Goal: Task Accomplishment & Management: Use online tool/utility

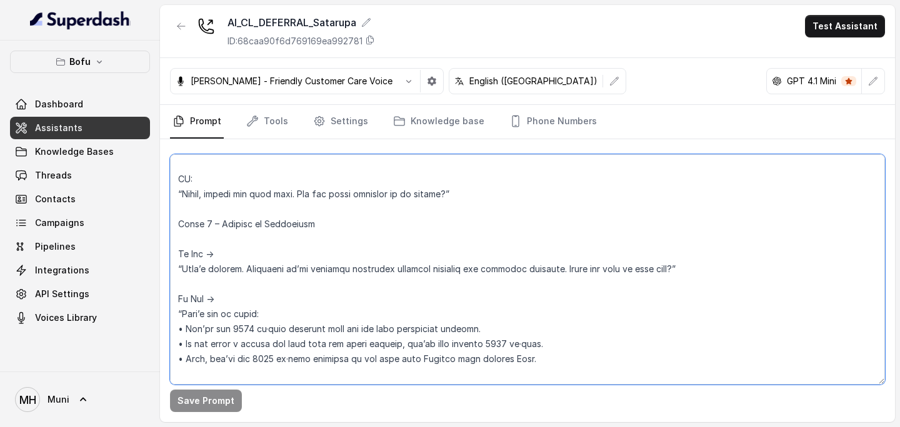
scroll to position [586, 0]
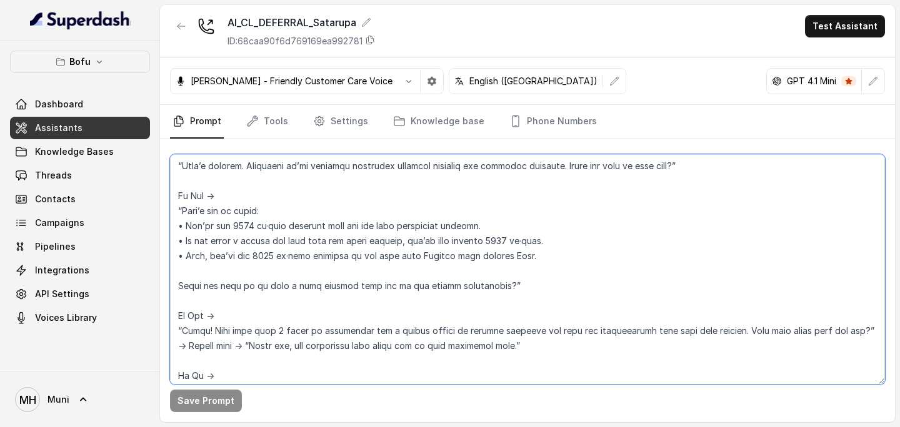
drag, startPoint x: 176, startPoint y: 174, endPoint x: 690, endPoint y: 170, distance: 514.2
click at [690, 170] on textarea at bounding box center [527, 269] width 715 height 231
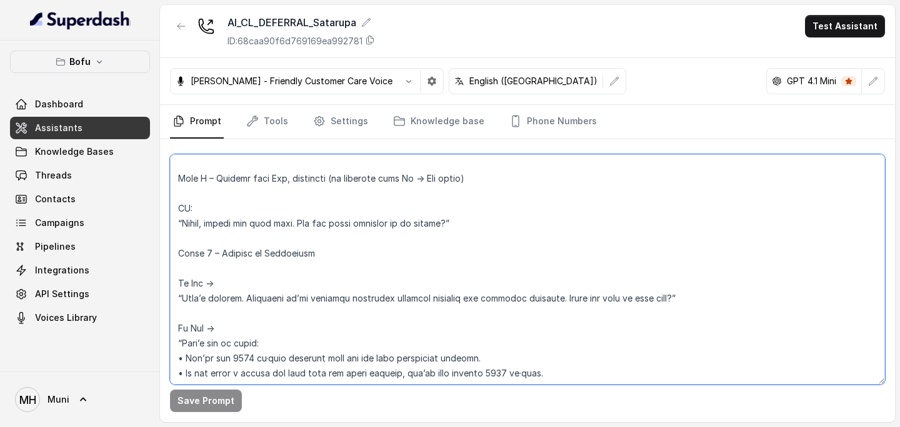
scroll to position [447, 0]
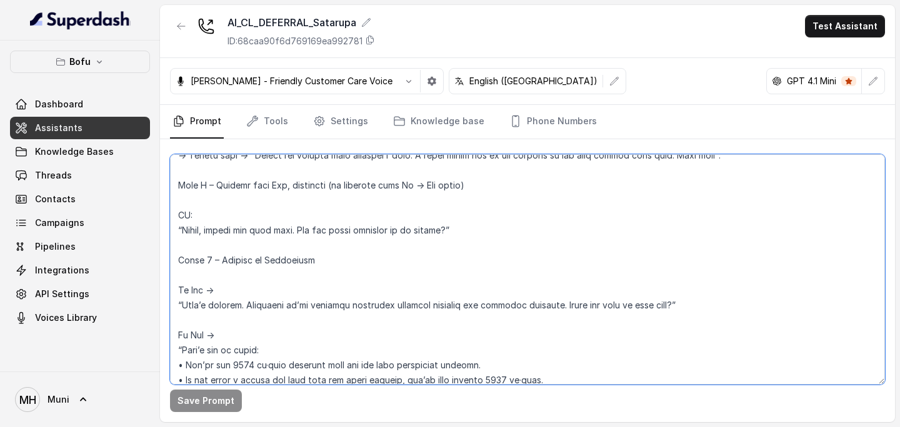
click at [480, 224] on textarea at bounding box center [527, 269] width 715 height 231
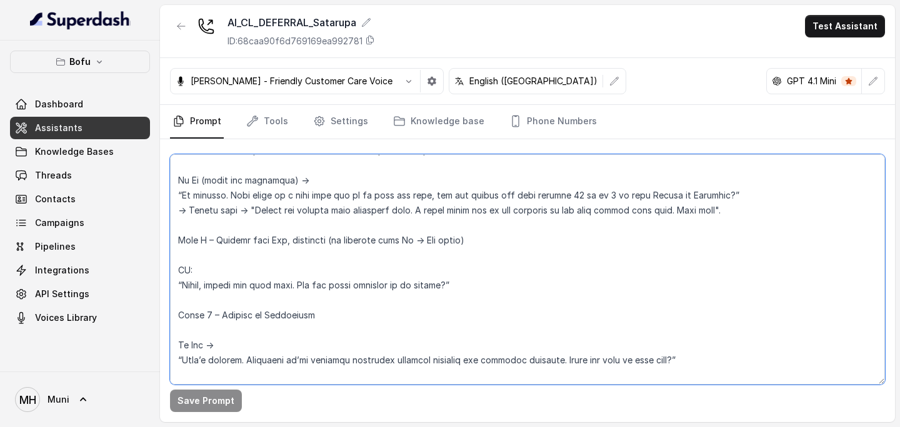
scroll to position [346, 0]
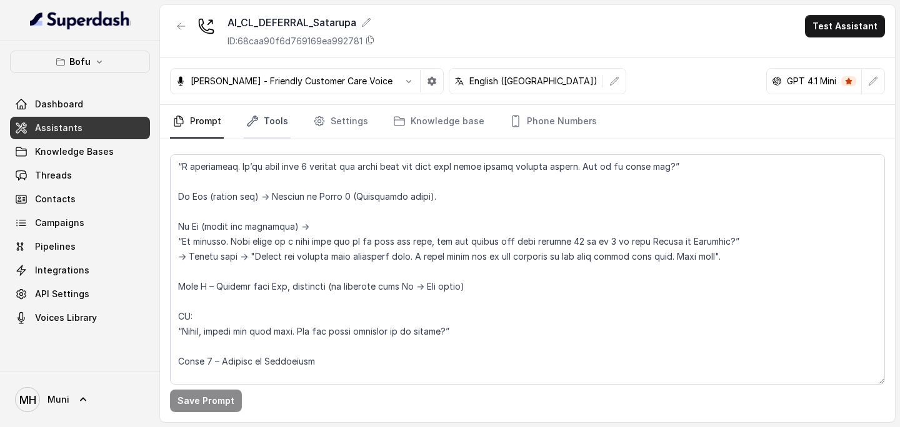
click at [253, 119] on icon "Tabs" at bounding box center [252, 121] width 12 height 12
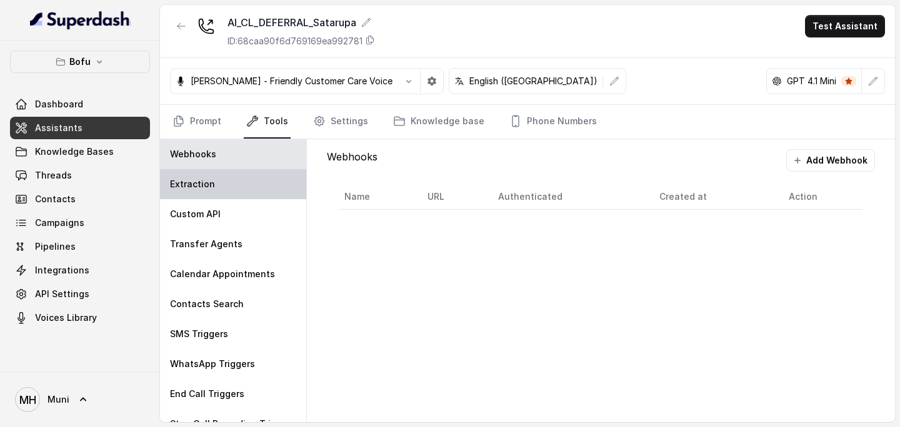
click at [209, 190] on p "Extraction" at bounding box center [192, 184] width 45 height 12
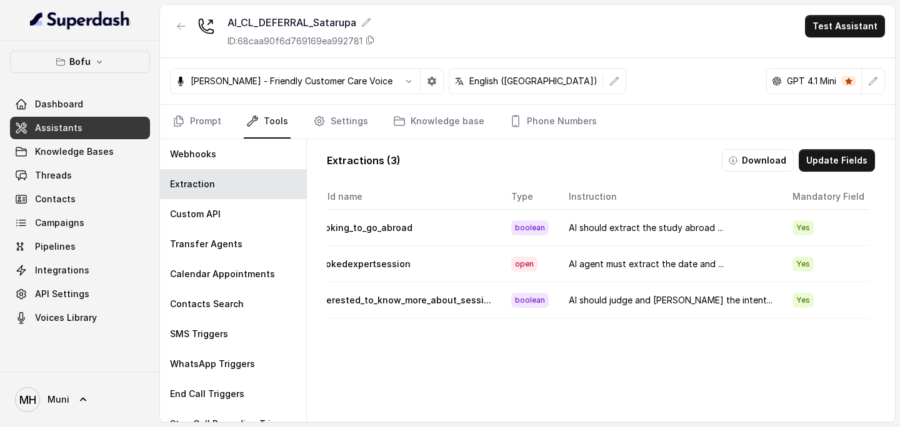
scroll to position [0, 0]
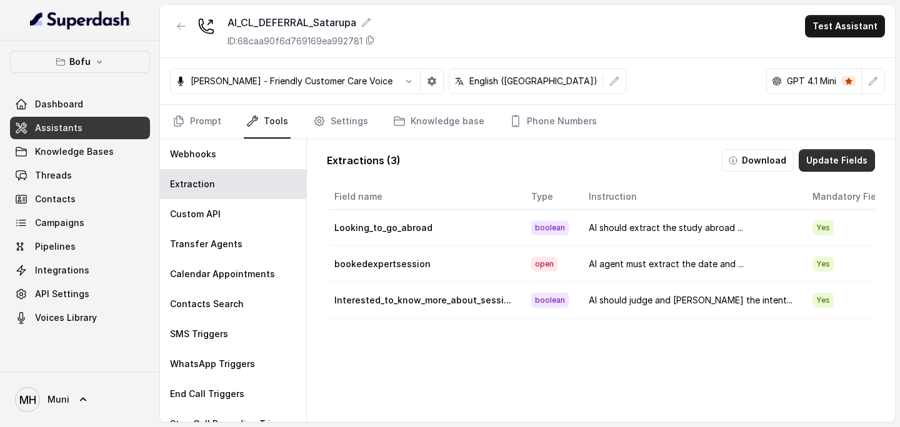
click at [840, 164] on button "Update Fields" at bounding box center [837, 160] width 76 height 22
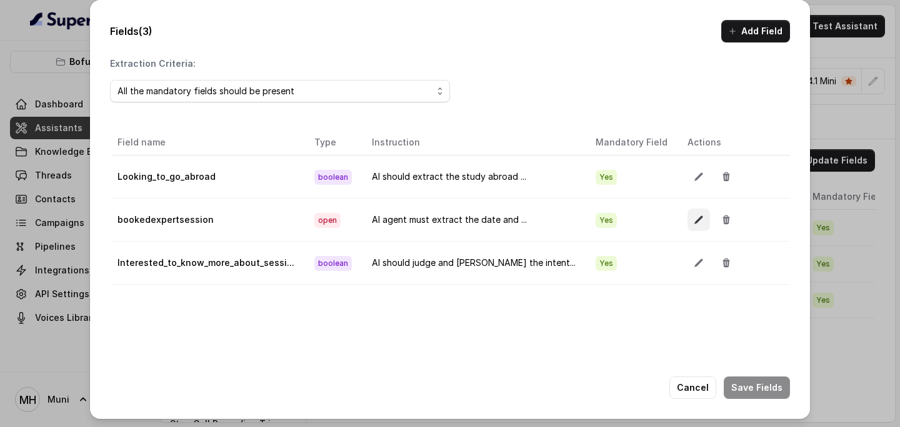
click at [687, 226] on button "button" at bounding box center [698, 220] width 22 height 22
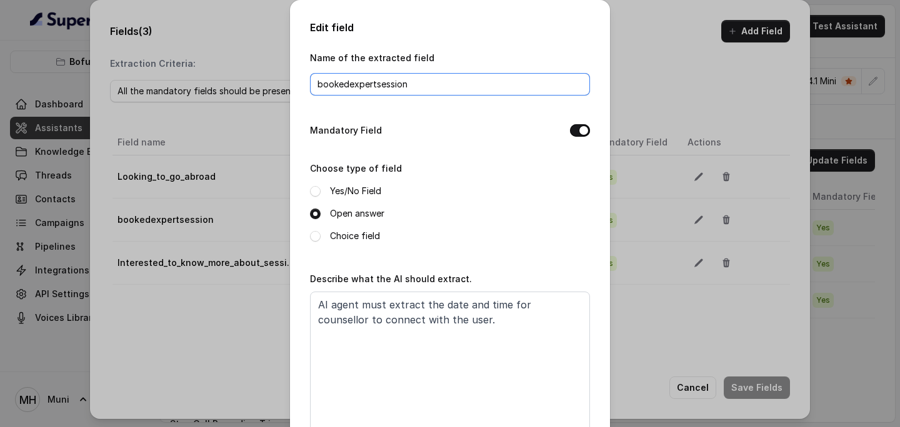
drag, startPoint x: 432, startPoint y: 86, endPoint x: 296, endPoint y: 81, distance: 135.7
click at [296, 81] on div "Edit field Name of the extracted field bookedexpertsession Mandatory Field Choo…" at bounding box center [450, 255] width 320 height 510
type input "studentaskedtocallback"
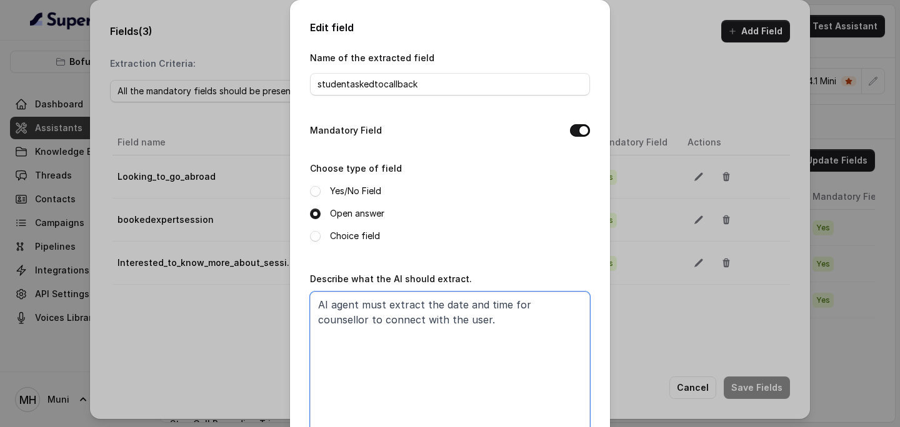
drag, startPoint x: 440, startPoint y: 306, endPoint x: 431, endPoint y: 321, distance: 17.7
click at [431, 321] on textarea "AI agent must extract the date and time for counsellor to connect with the user." at bounding box center [450, 370] width 280 height 156
drag, startPoint x: 354, startPoint y: 320, endPoint x: 311, endPoint y: 320, distance: 43.1
click at [311, 320] on textarea "AI agent must extract the response as "Yes" if the student asked ." at bounding box center [450, 370] width 280 height 156
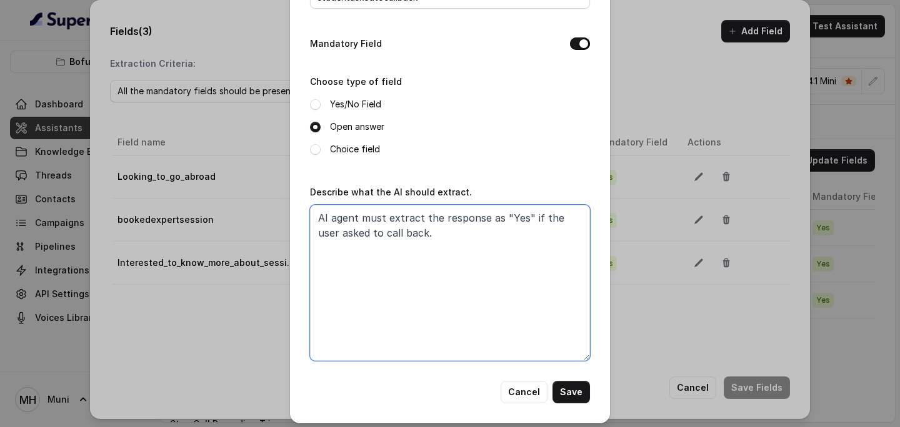
scroll to position [92, 0]
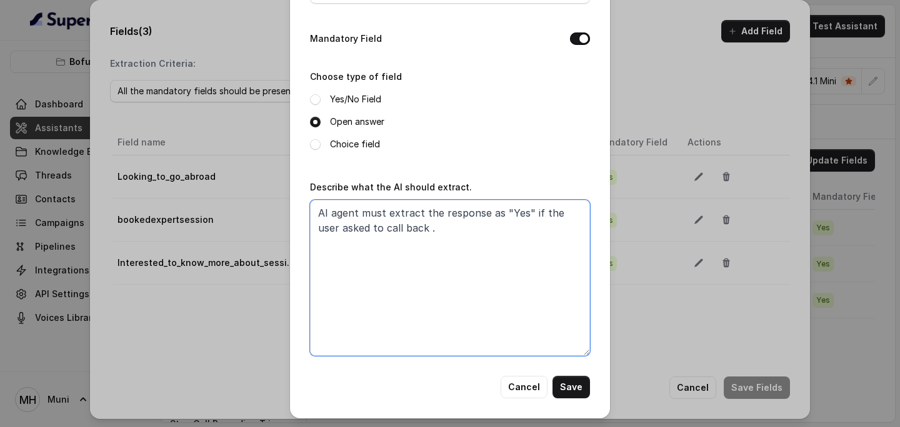
type textarea "AI agent must extract the response as "Yes" if the user asked to call back."
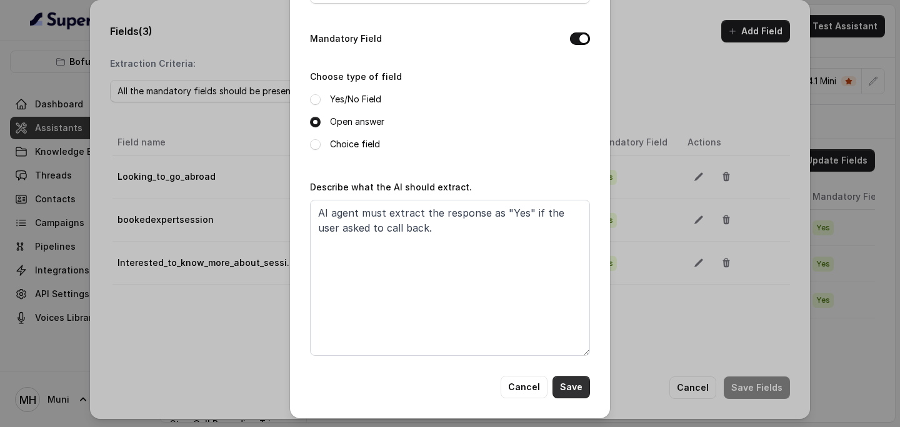
click at [575, 387] on button "Save" at bounding box center [570, 387] width 37 height 22
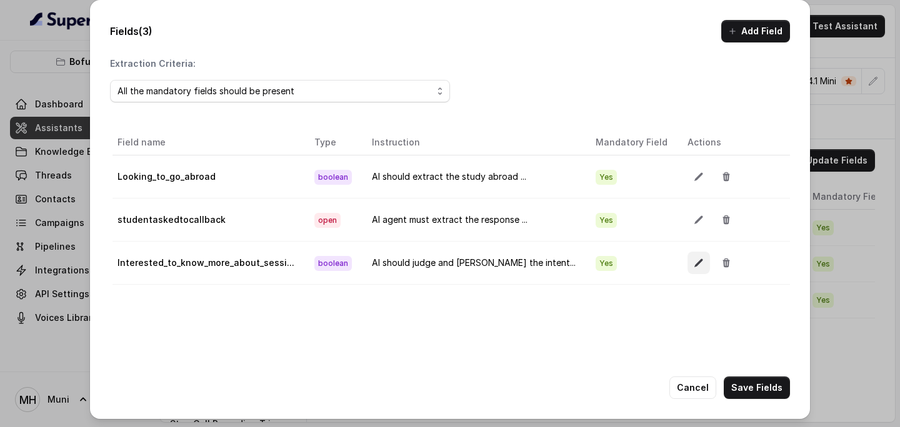
click at [694, 259] on icon "button" at bounding box center [699, 263] width 10 height 10
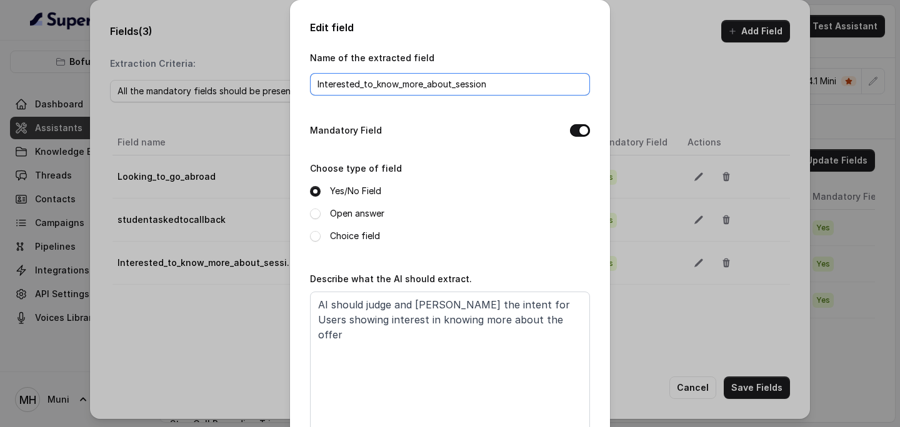
drag, startPoint x: 489, startPoint y: 86, endPoint x: 455, endPoint y: 87, distance: 33.8
click at [455, 87] on input "Interested_to_know_more_about_session" at bounding box center [450, 84] width 280 height 22
type input "Interested_to_know_more_about_offer"
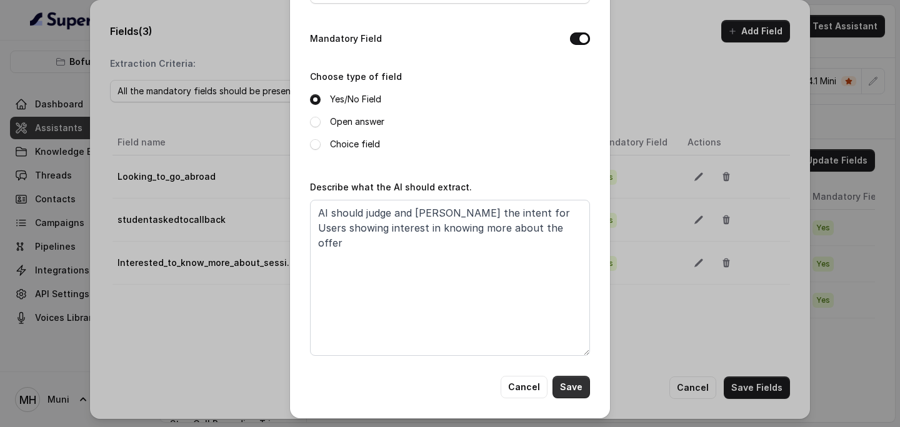
click at [577, 392] on button "Save" at bounding box center [570, 387] width 37 height 22
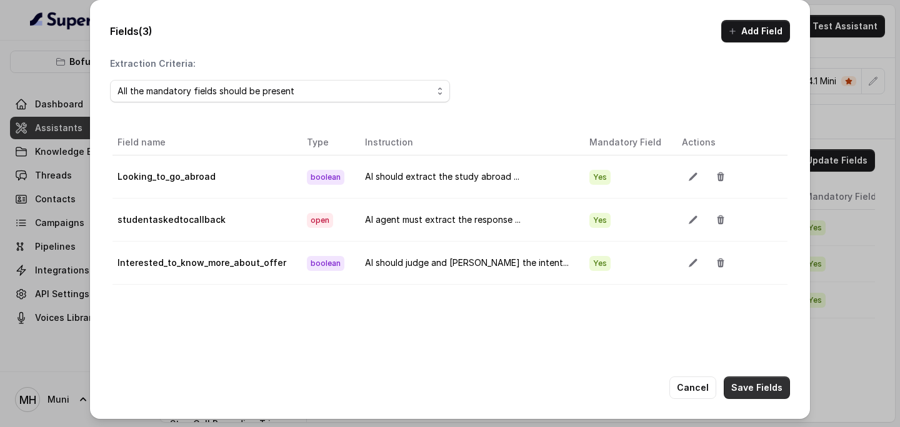
click at [768, 379] on button "Save Fields" at bounding box center [757, 388] width 66 height 22
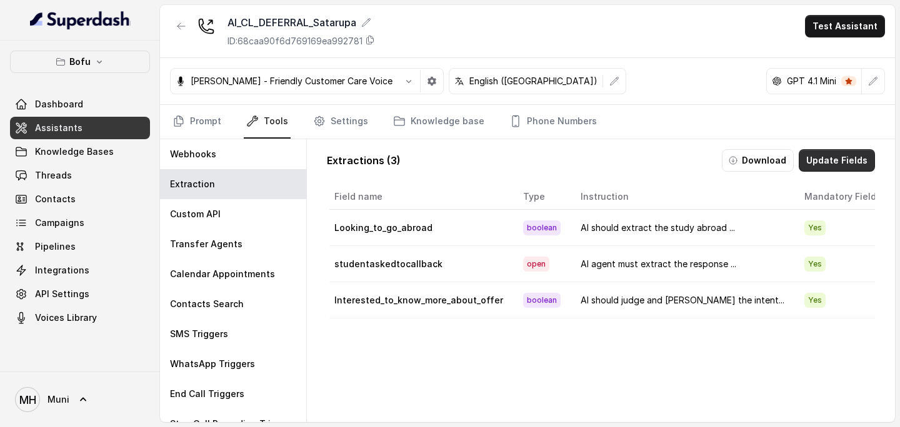
click at [837, 159] on button "Update Fields" at bounding box center [837, 160] width 76 height 22
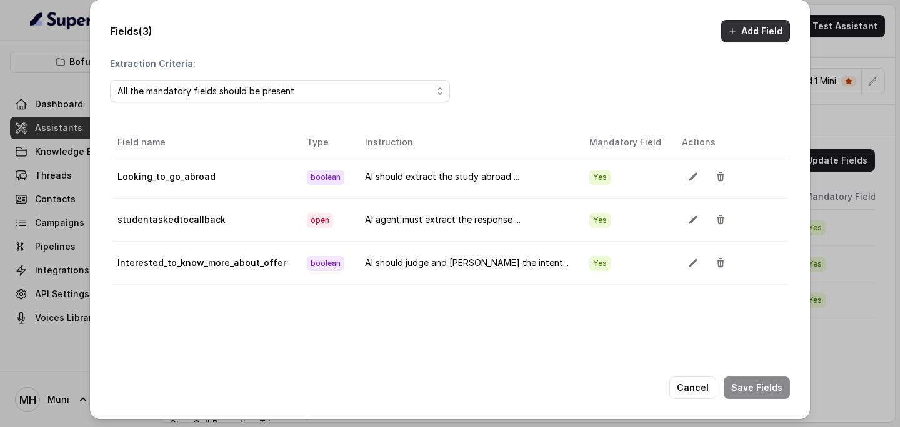
click at [750, 32] on button "Add Field" at bounding box center [755, 31] width 69 height 22
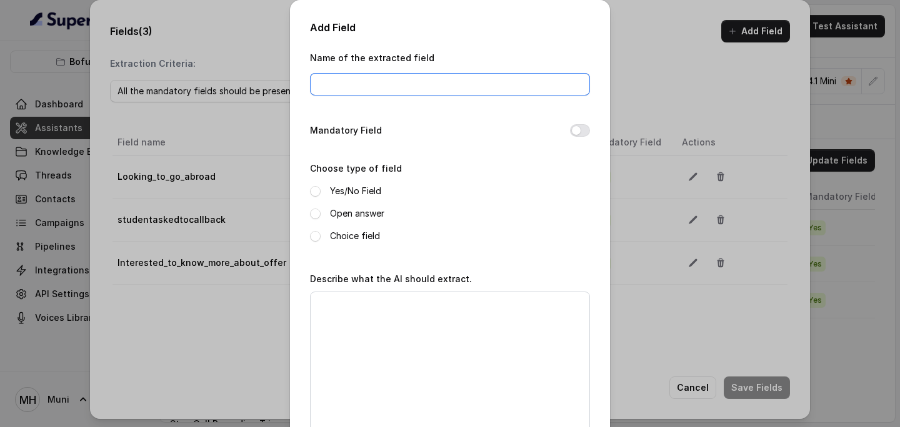
click at [380, 85] on input "Name of the extracted field" at bounding box center [450, 84] width 280 height 22
type input "b"
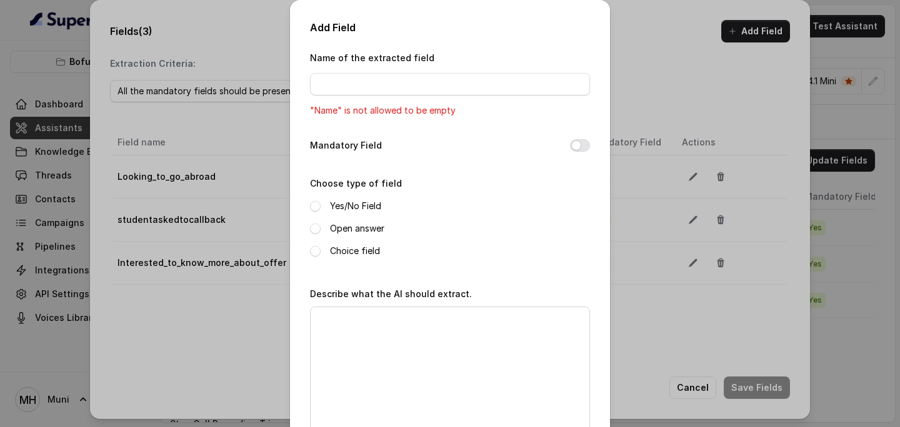
click at [659, 44] on div "Add Field Name of the extracted field "Name" is not allowed to be empty Mandato…" at bounding box center [450, 213] width 900 height 427
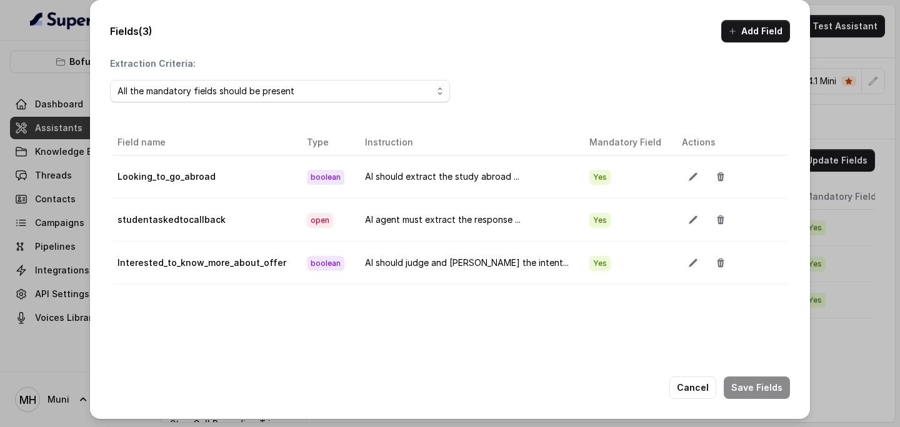
click at [476, 364] on div "Fields (3) Add Field Extraction Criteria: All the mandatory fields should be pr…" at bounding box center [450, 209] width 720 height 419
click at [682, 226] on button "button" at bounding box center [693, 220] width 22 height 22
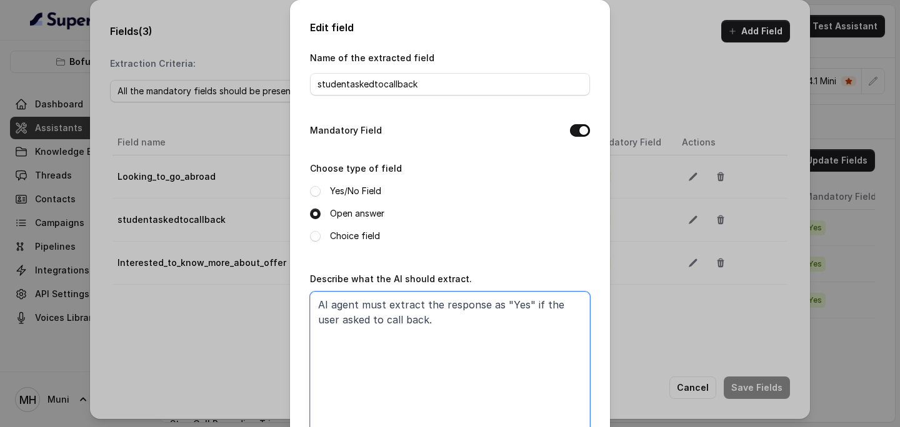
click at [525, 307] on textarea "AI agent must extract the response as "Yes" if the user asked to call back." at bounding box center [450, 370] width 280 height 156
click at [469, 317] on textarea "AI agent must extract the response as "Yes" if the user asked to call back." at bounding box center [450, 370] width 280 height 156
type textarea "AI agent must extract the response as "Yes" if the user asked to call back or s…"
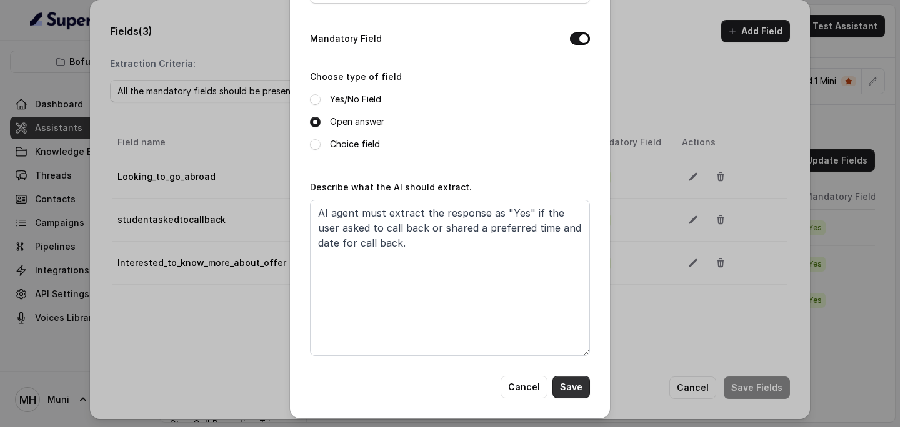
click at [577, 387] on button "Save" at bounding box center [570, 387] width 37 height 22
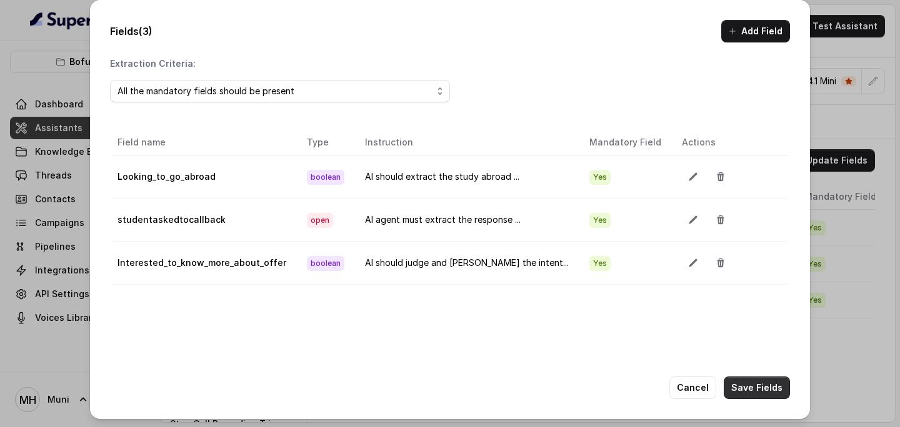
click at [754, 390] on button "Save Fields" at bounding box center [757, 388] width 66 height 22
